Goal: Information Seeking & Learning: Learn about a topic

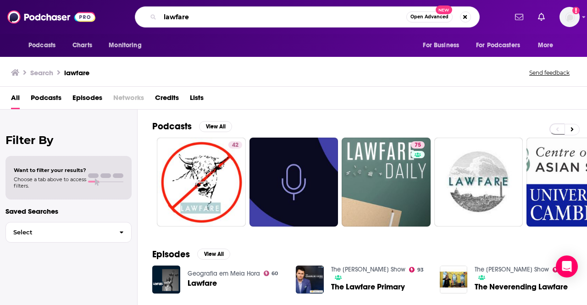
click at [193, 21] on input "lawfare" at bounding box center [283, 17] width 246 height 15
type input "disruptor confessions"
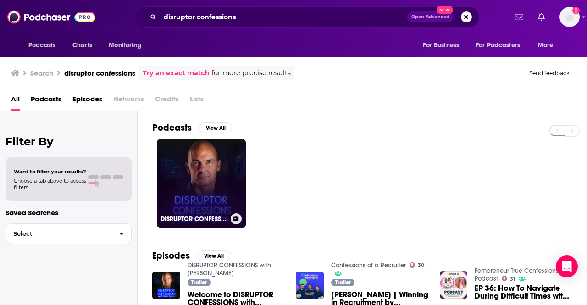
click at [212, 196] on link "DISRUPTOR CONFESSIONS with [PERSON_NAME]" at bounding box center [201, 183] width 89 height 89
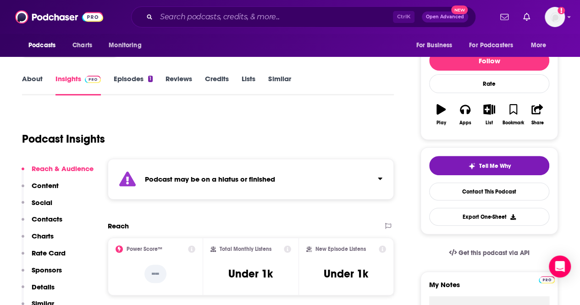
scroll to position [101, 0]
